Goal: Find specific page/section: Find specific page/section

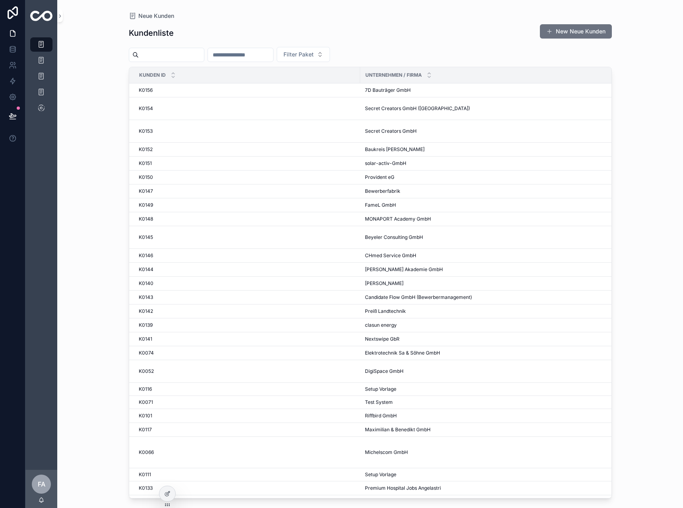
click at [269, 60] on div "scrollable content" at bounding box center [240, 55] width 66 height 14
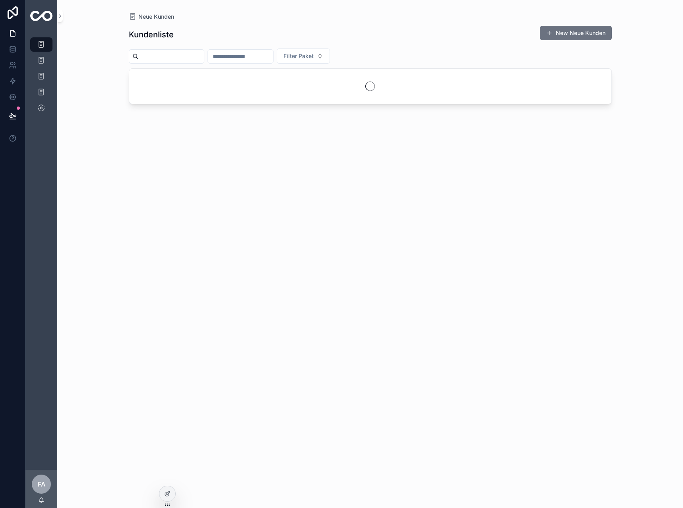
click at [257, 56] on input "scrollable content" at bounding box center [240, 56] width 65 height 11
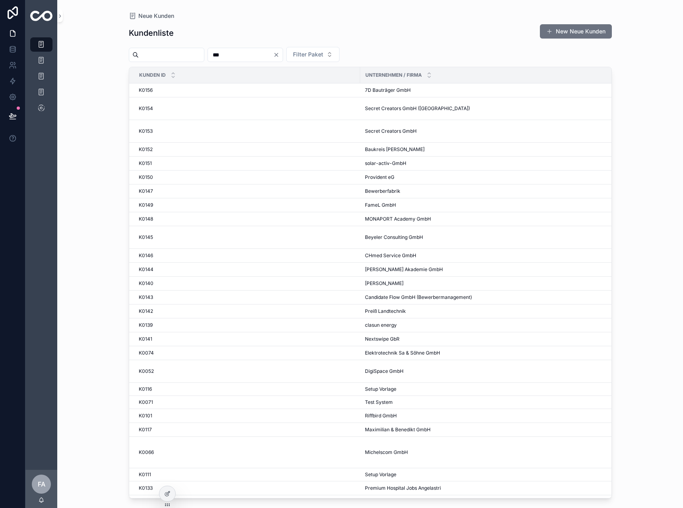
type input "***"
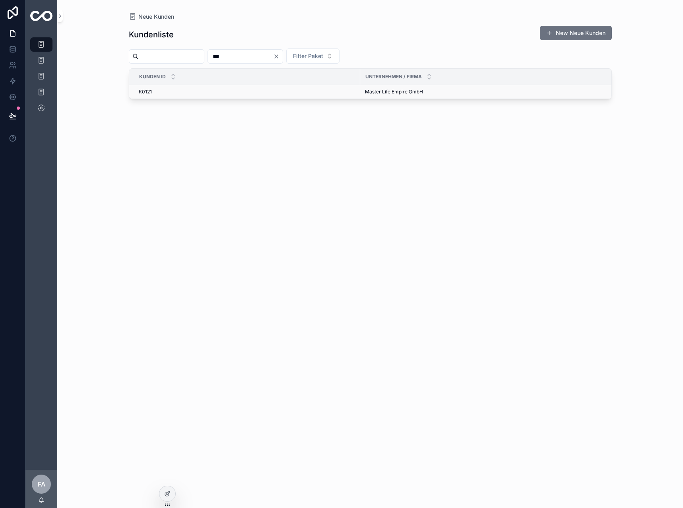
click at [162, 95] on td "K0121 K0121" at bounding box center [244, 92] width 231 height 14
click at [137, 91] on td "K0121 K0121" at bounding box center [244, 92] width 231 height 14
click at [149, 86] on td "K0121 K0121" at bounding box center [244, 92] width 231 height 14
click at [149, 90] on span "K0121" at bounding box center [145, 92] width 13 height 6
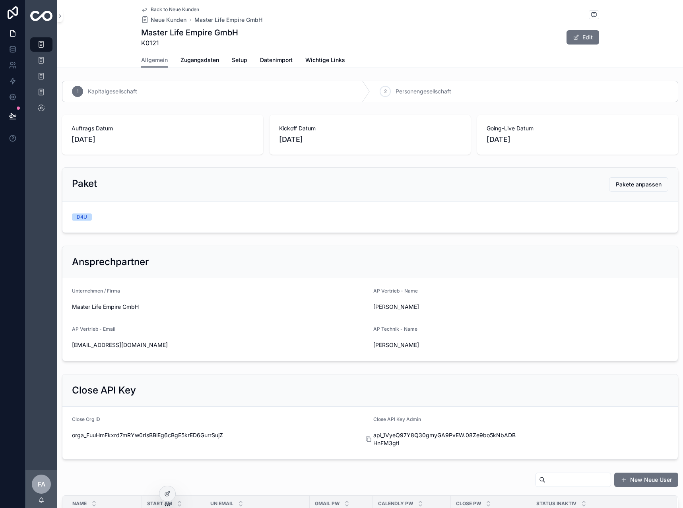
click at [365, 439] on icon "scrollable content" at bounding box center [368, 439] width 6 height 6
